Goal: Information Seeking & Learning: Learn about a topic

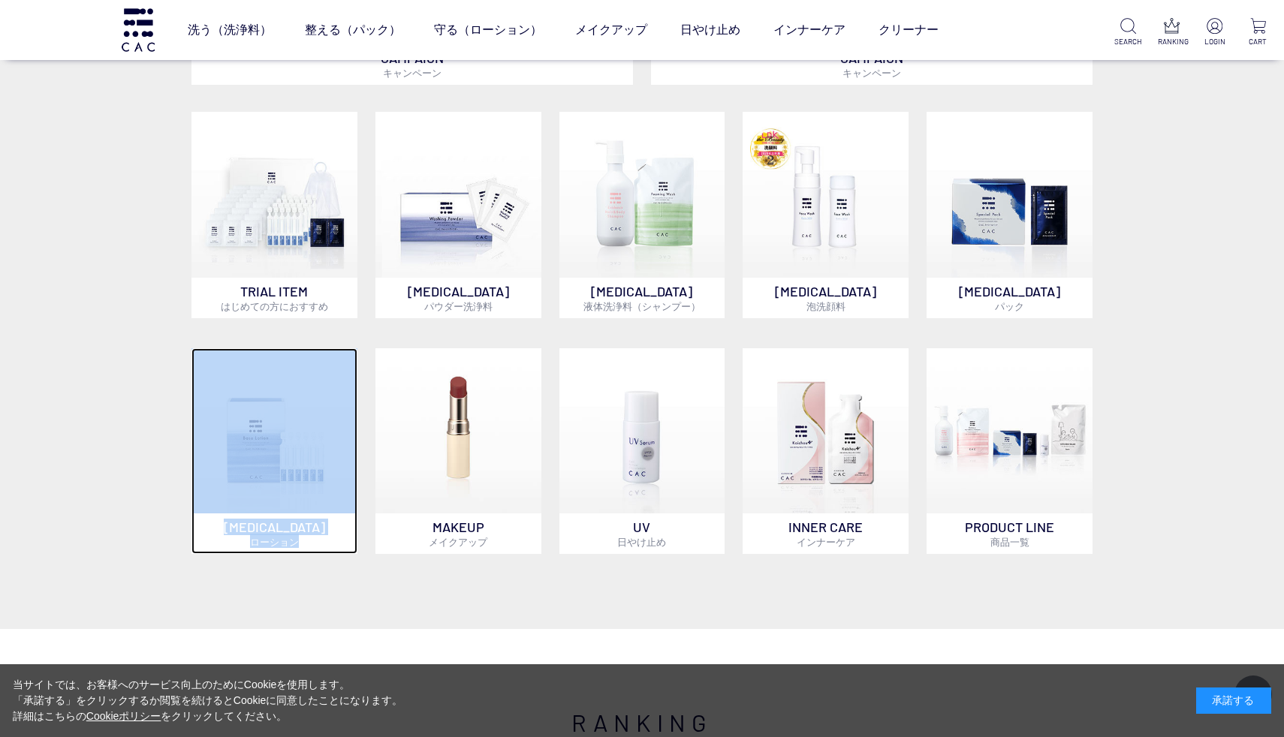
scroll to position [1100, 0]
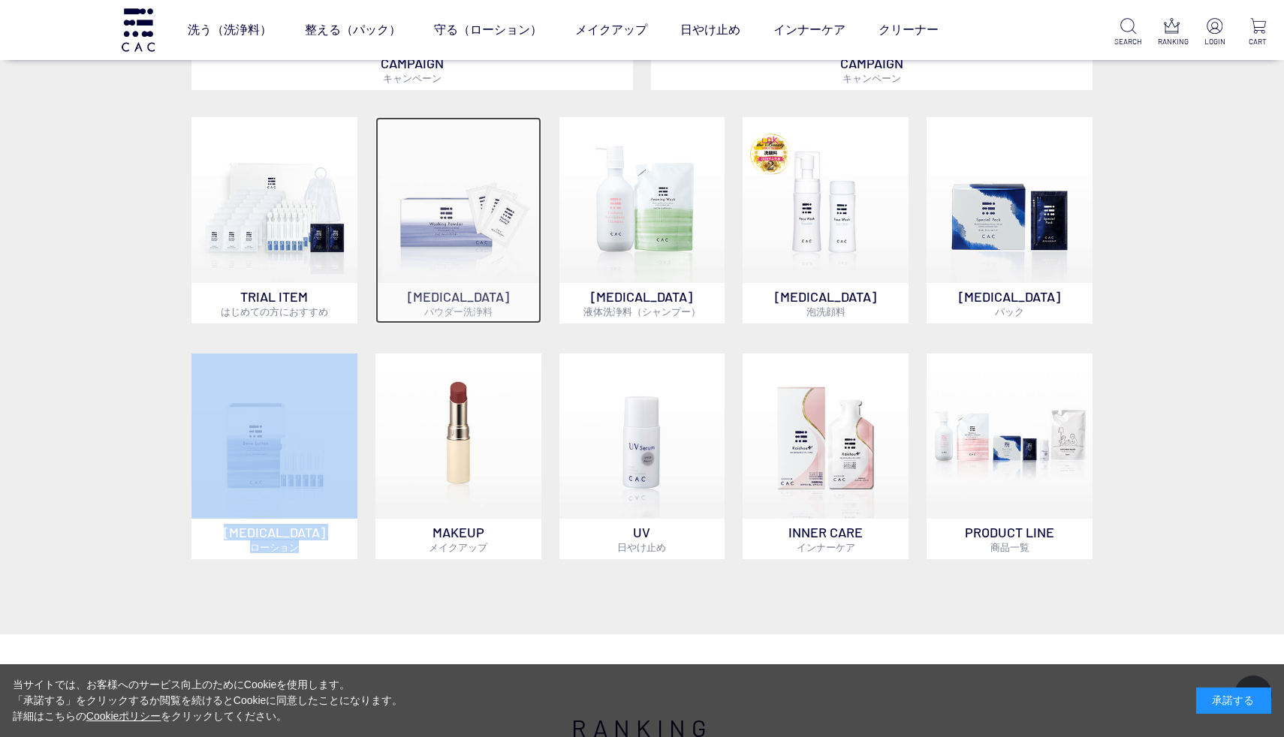
click at [472, 298] on p "SKIN CARE パウダー洗浄料" at bounding box center [458, 303] width 166 height 41
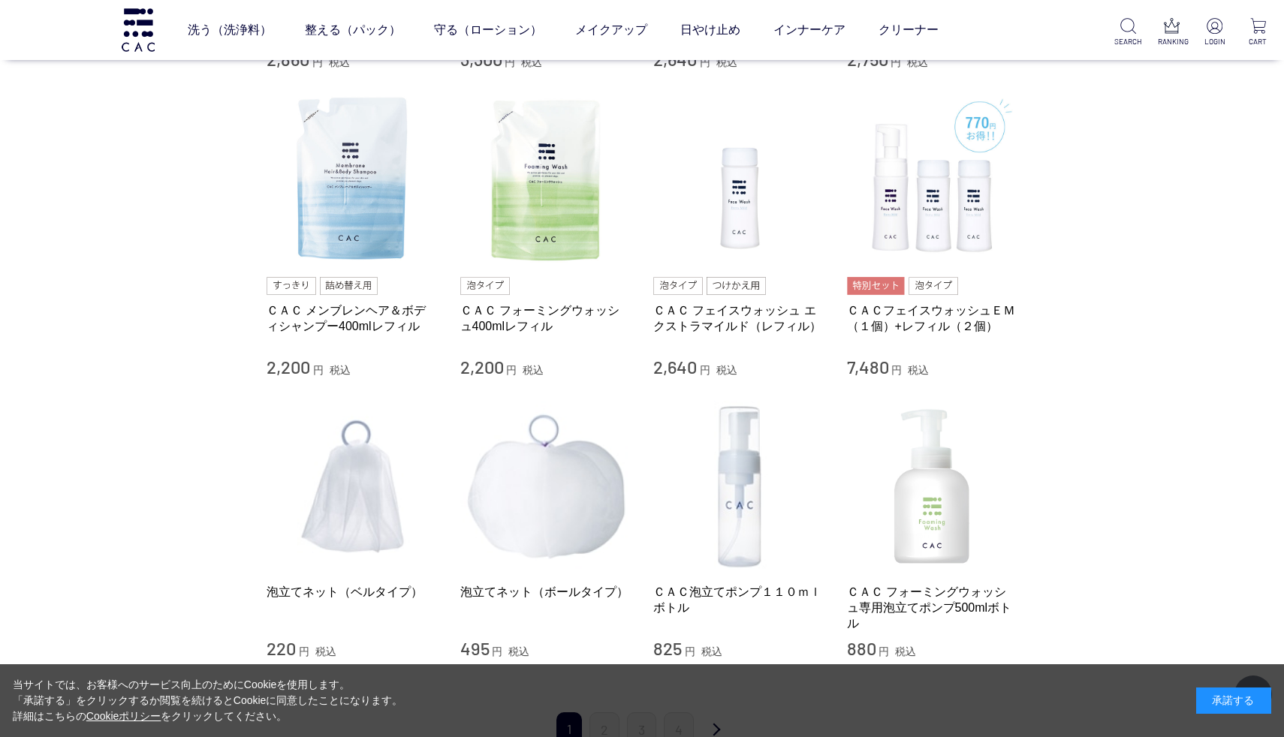
scroll to position [1348, 0]
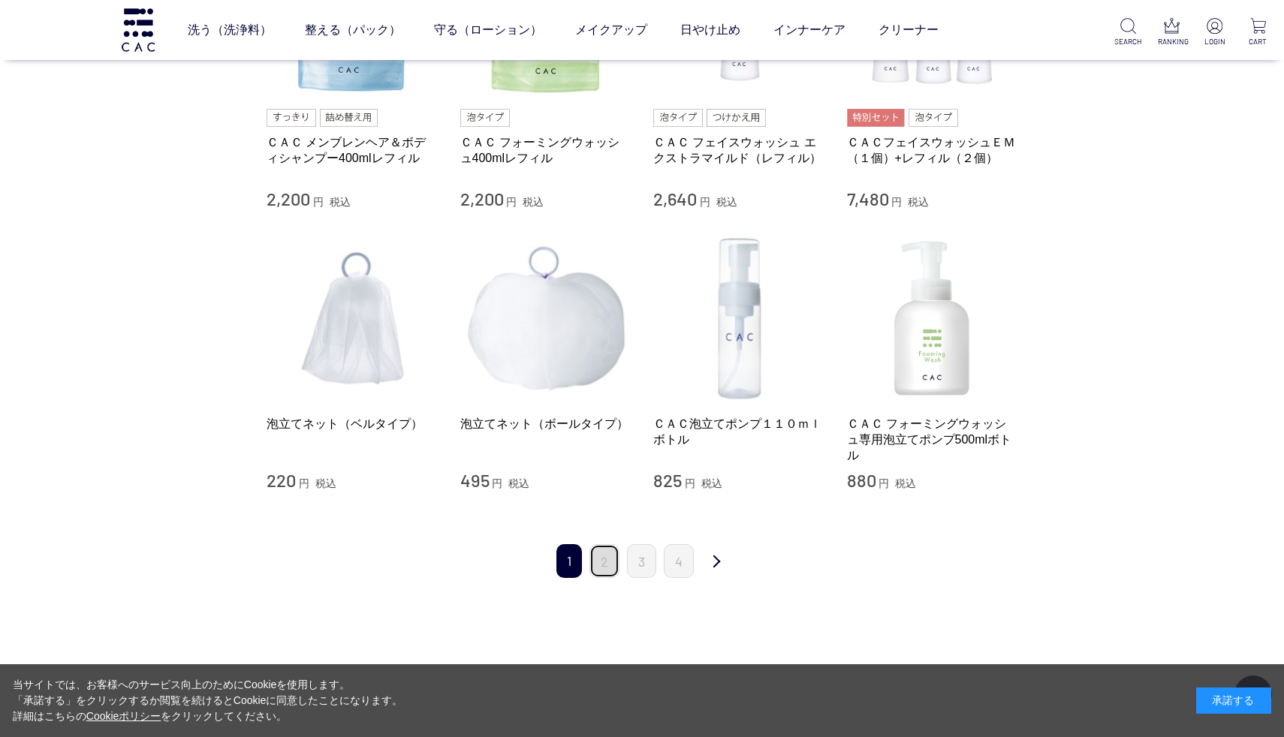
click at [609, 568] on link "2" at bounding box center [604, 561] width 30 height 34
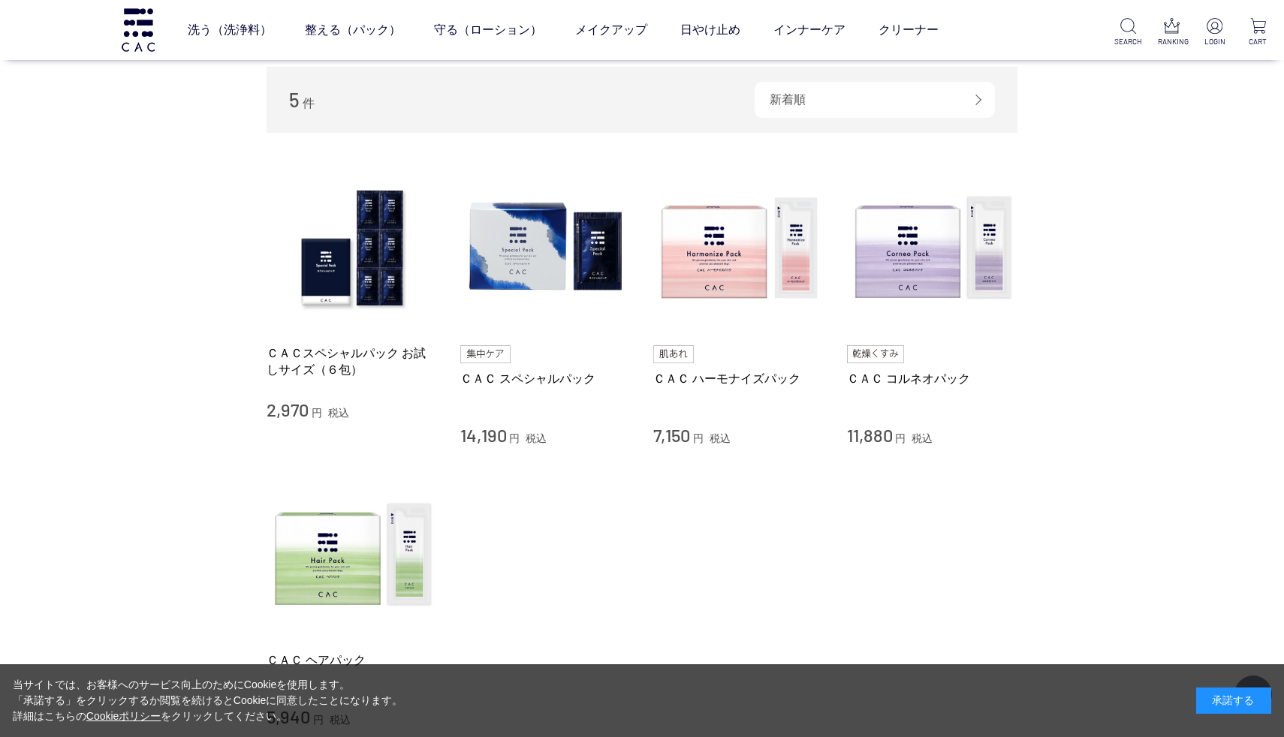
scroll to position [225, 0]
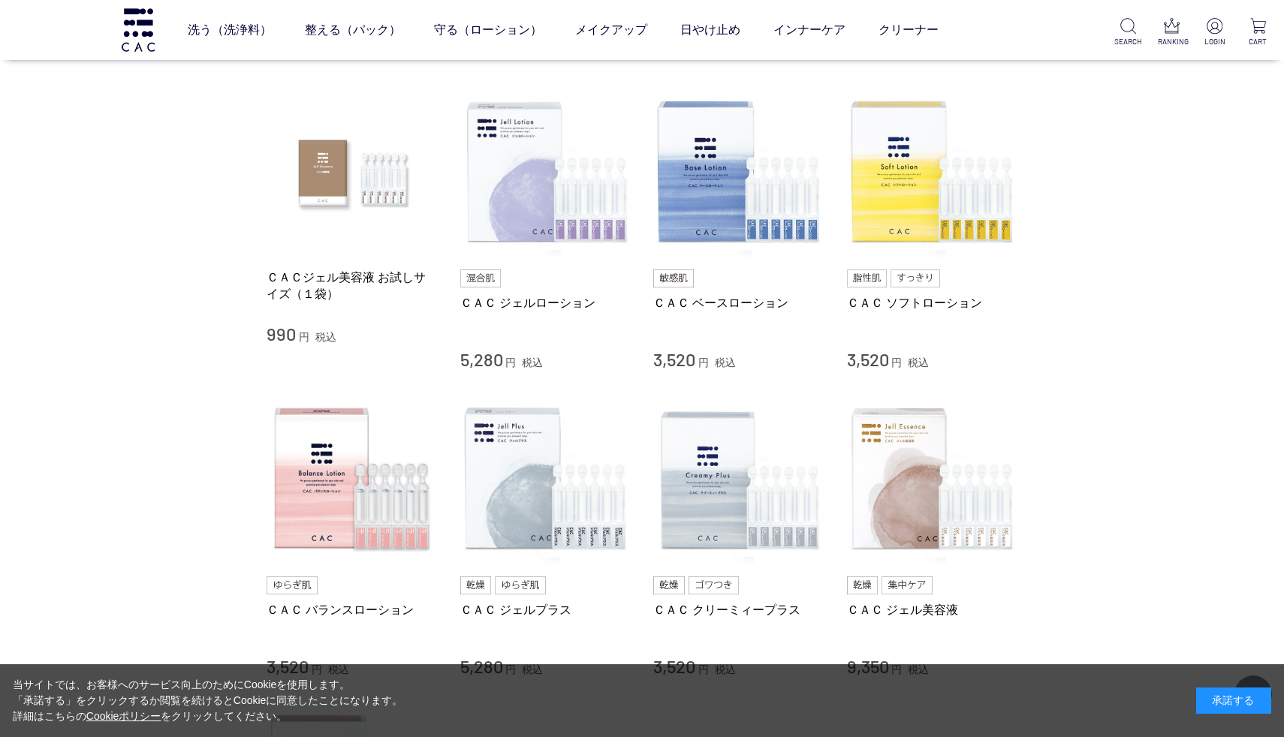
scroll to position [297, 0]
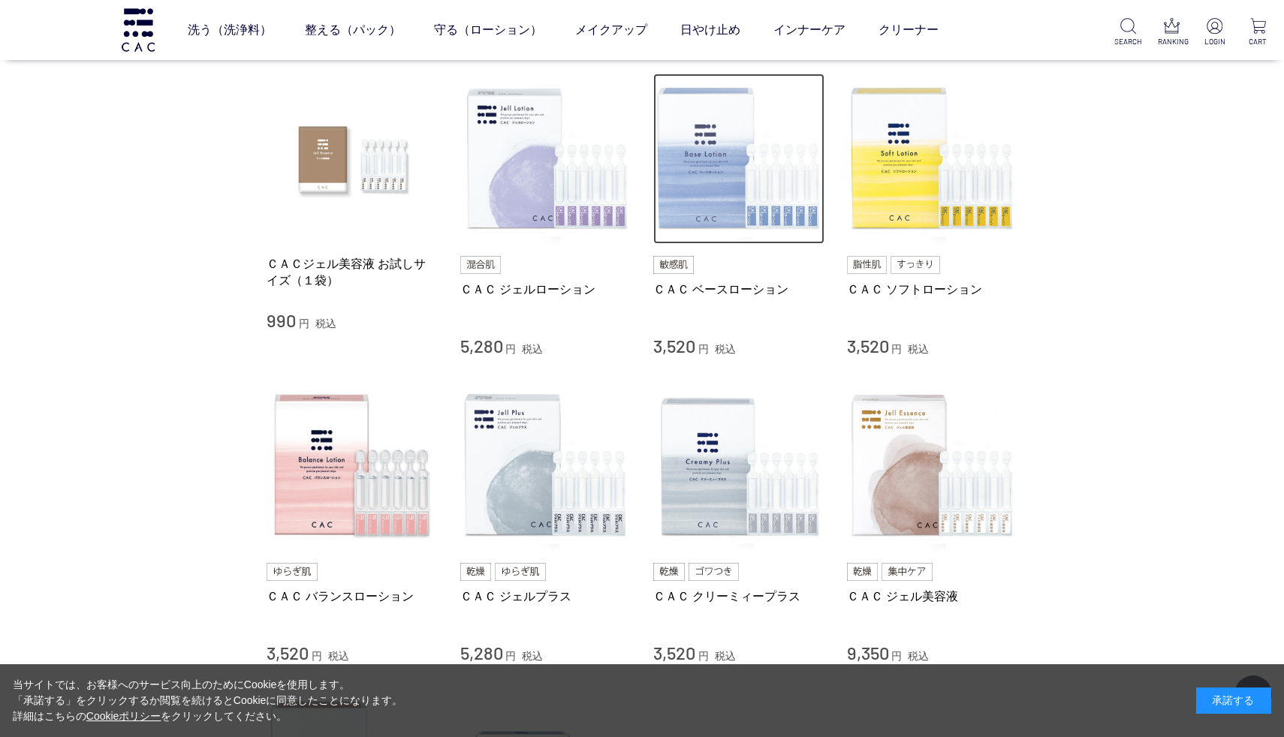
click at [727, 179] on img at bounding box center [738, 159] width 171 height 171
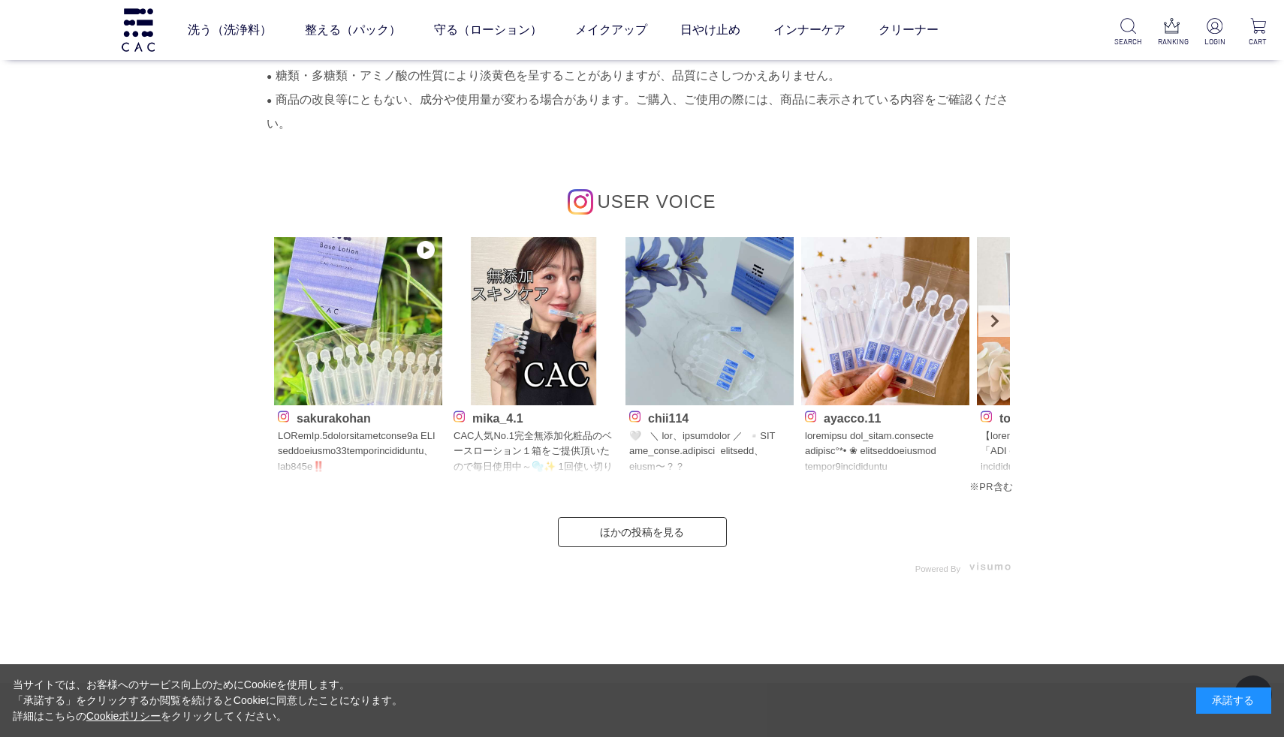
scroll to position [7261, 0]
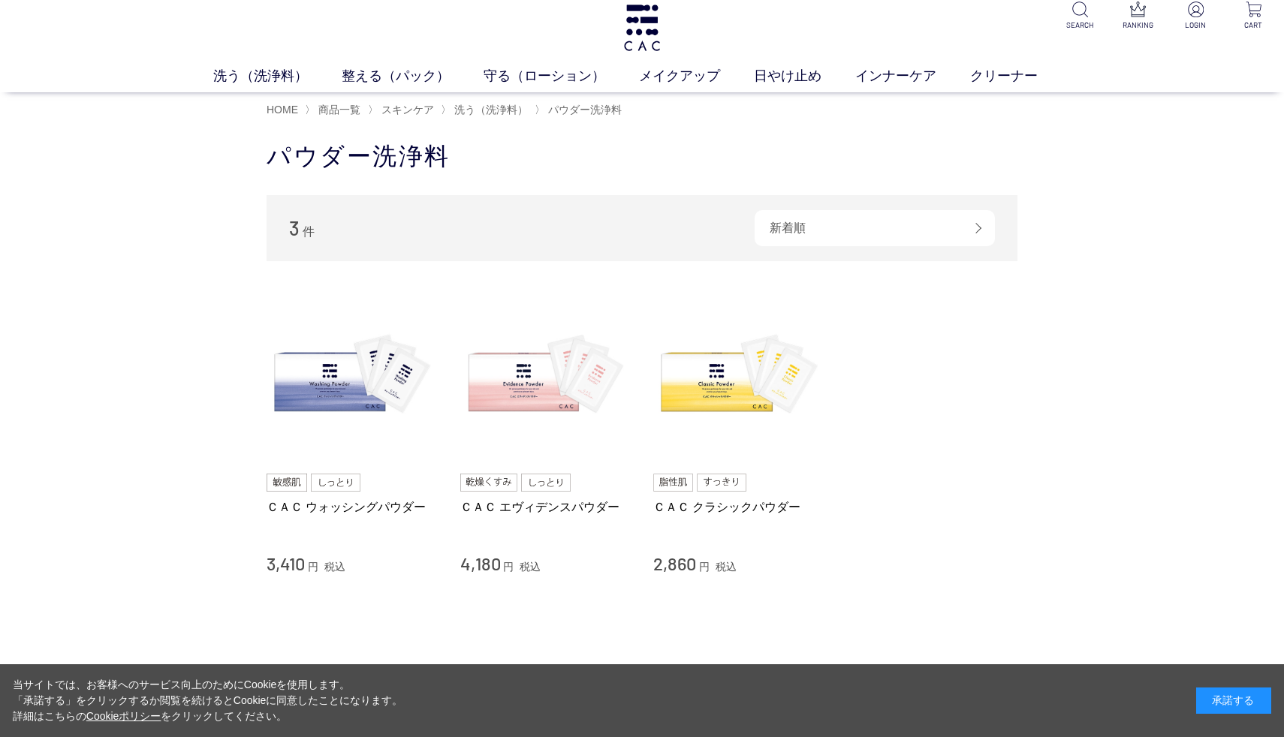
scroll to position [11, 0]
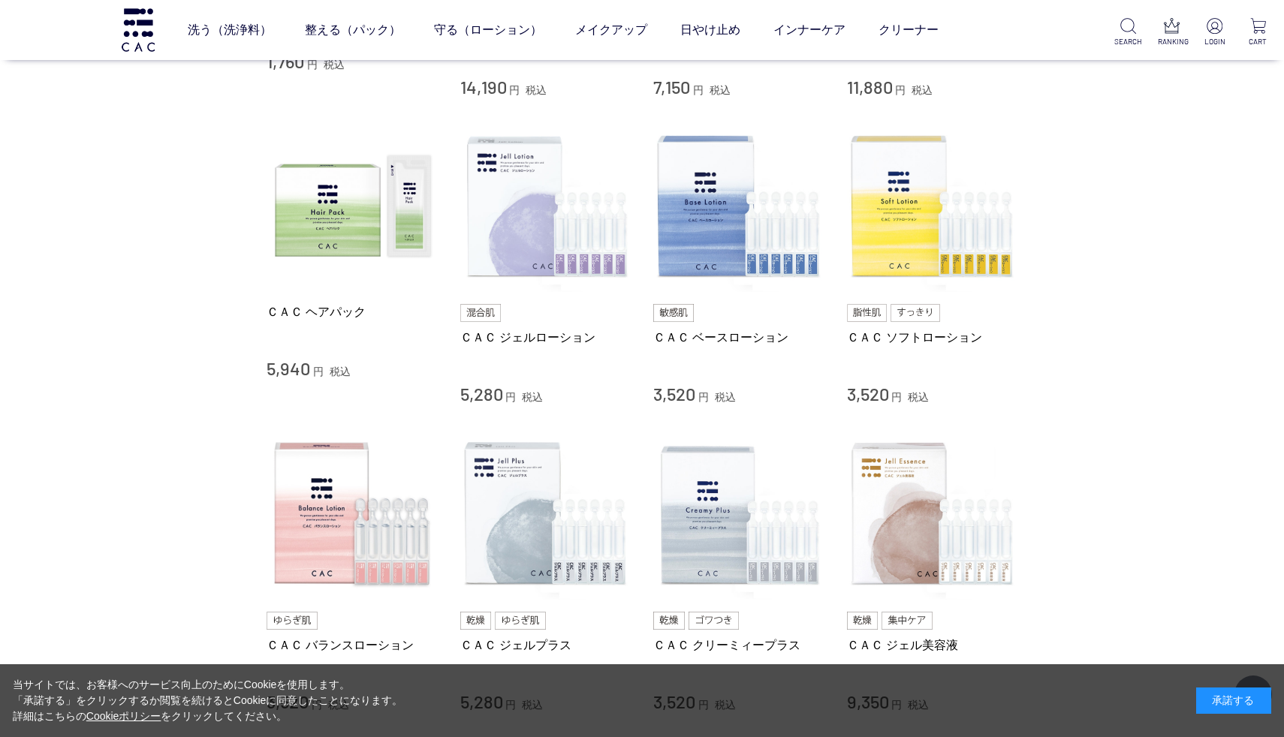
scroll to position [509, 0]
